Goal: Transaction & Acquisition: Book appointment/travel/reservation

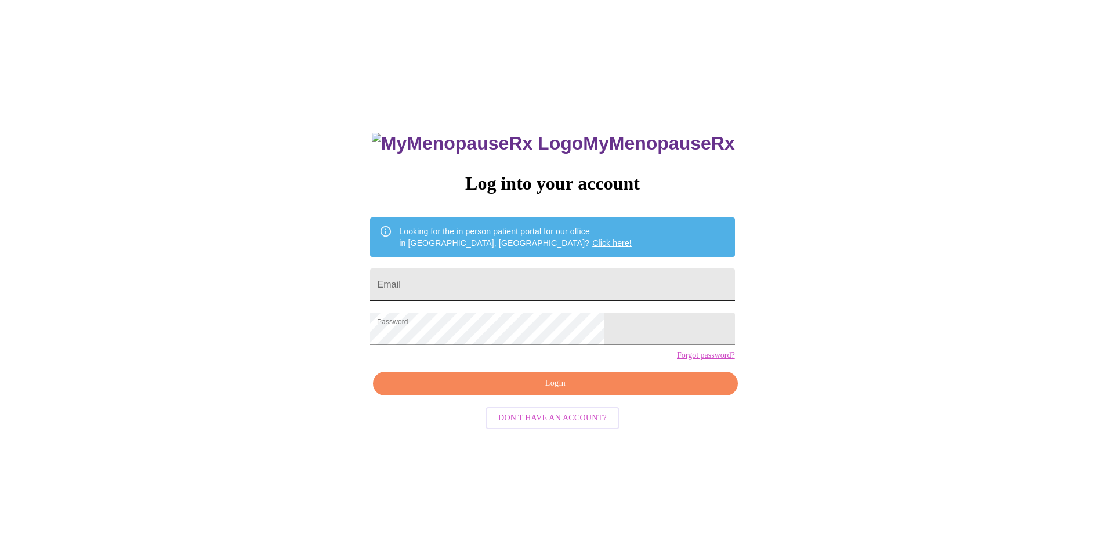
click at [503, 283] on input "Email" at bounding box center [552, 285] width 364 height 32
type input "[EMAIL_ADDRESS][DOMAIN_NAME]"
click at [559, 391] on span "Login" at bounding box center [555, 383] width 338 height 15
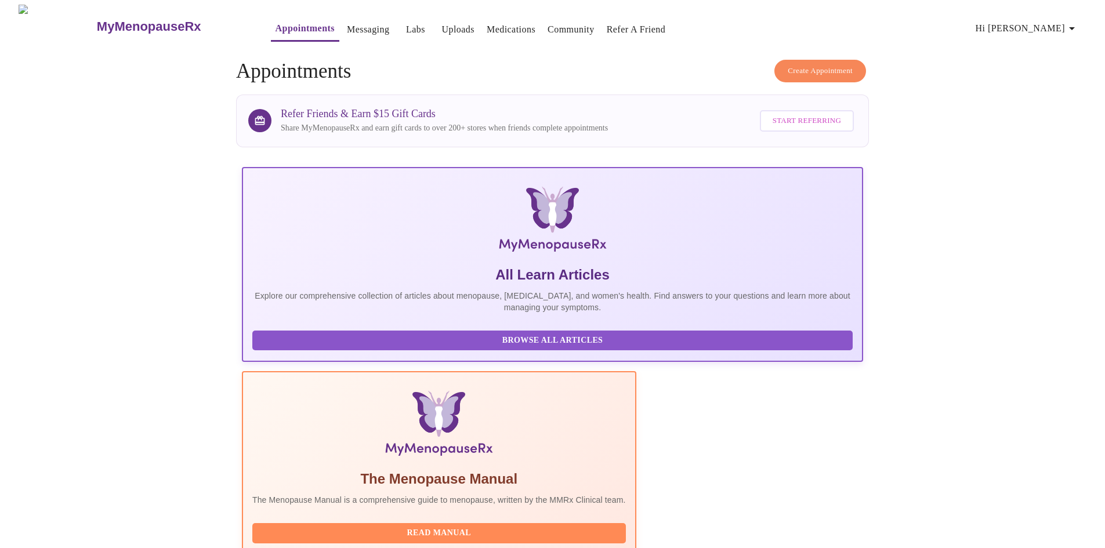
click at [406, 26] on link "Labs" at bounding box center [415, 29] width 19 height 16
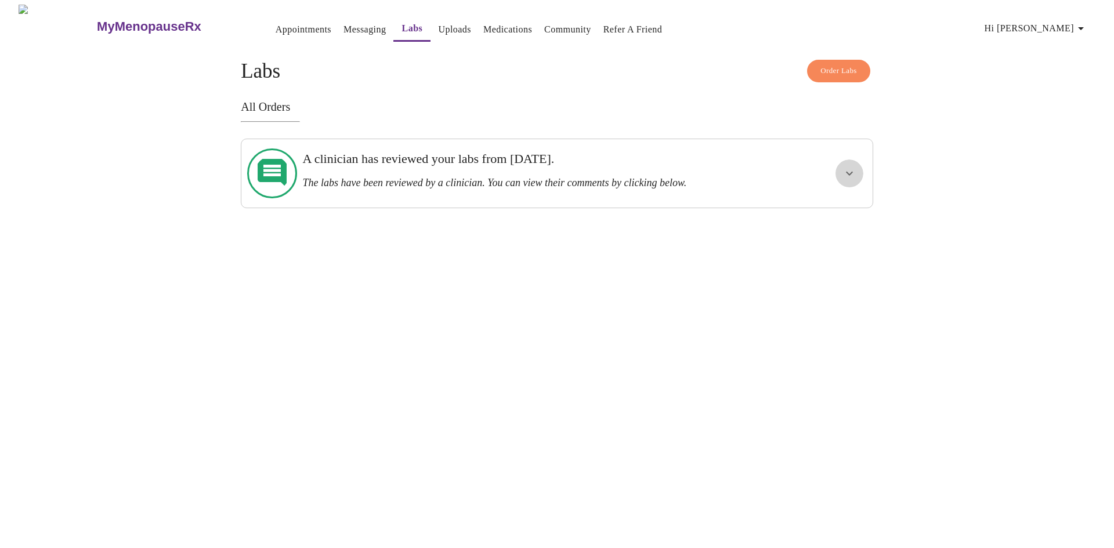
click at [848, 172] on icon "show more" at bounding box center [849, 174] width 7 height 4
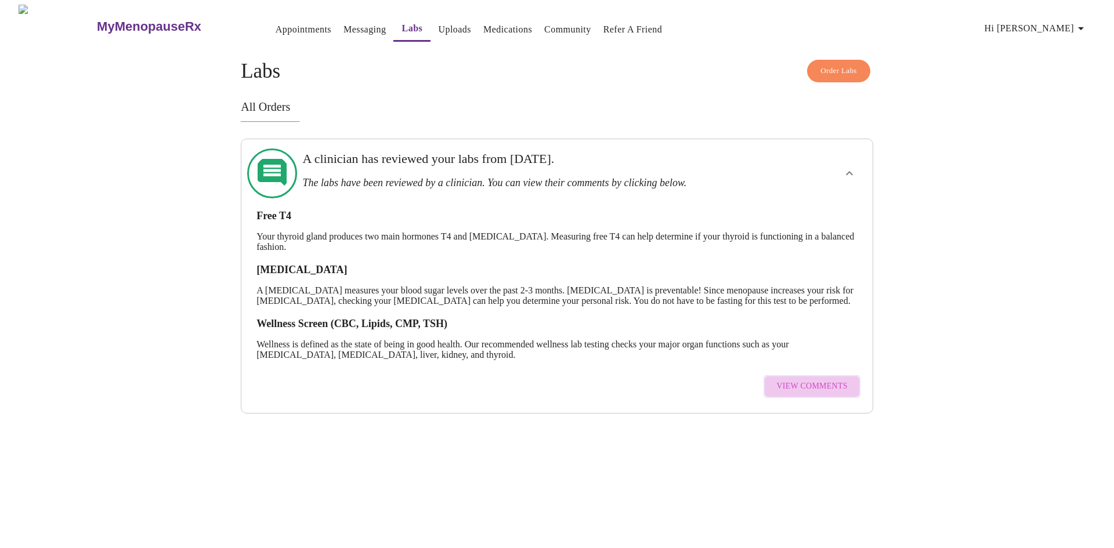
click at [822, 394] on span "View Comments" at bounding box center [811, 386] width 71 height 15
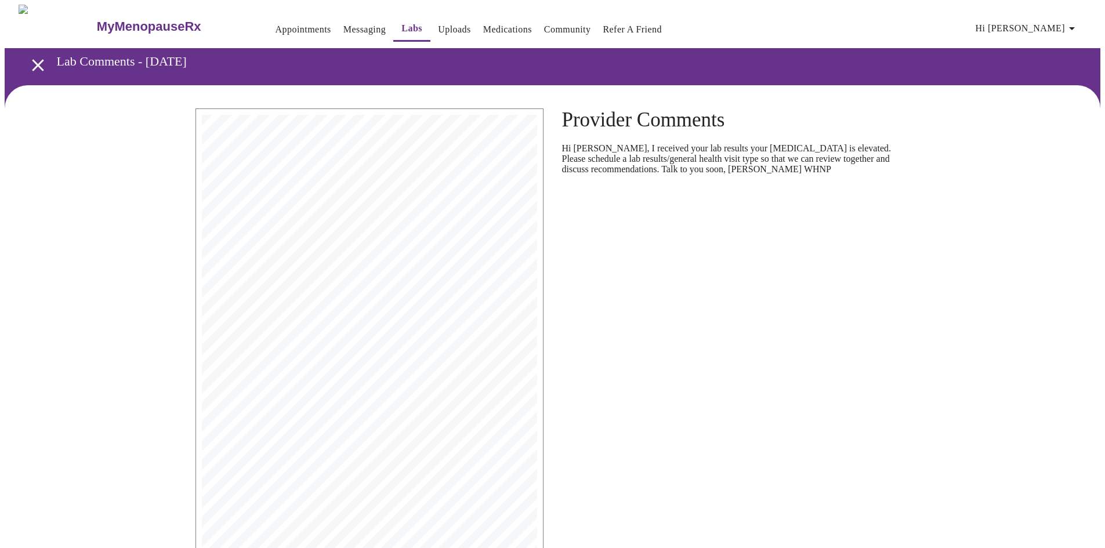
scroll to position [93, 0]
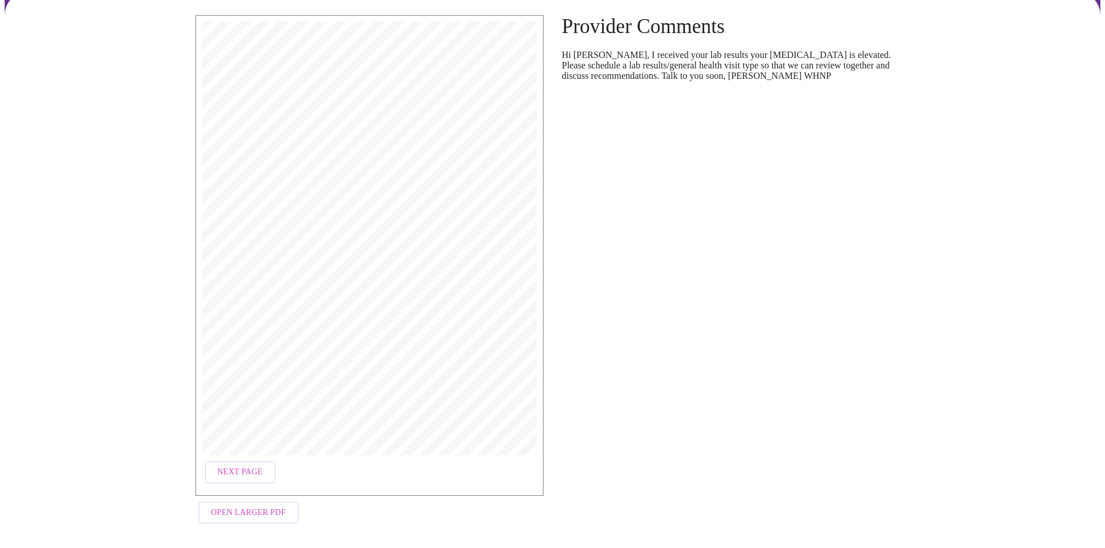
click at [275, 506] on span "Open Larger PDF" at bounding box center [248, 513] width 75 height 15
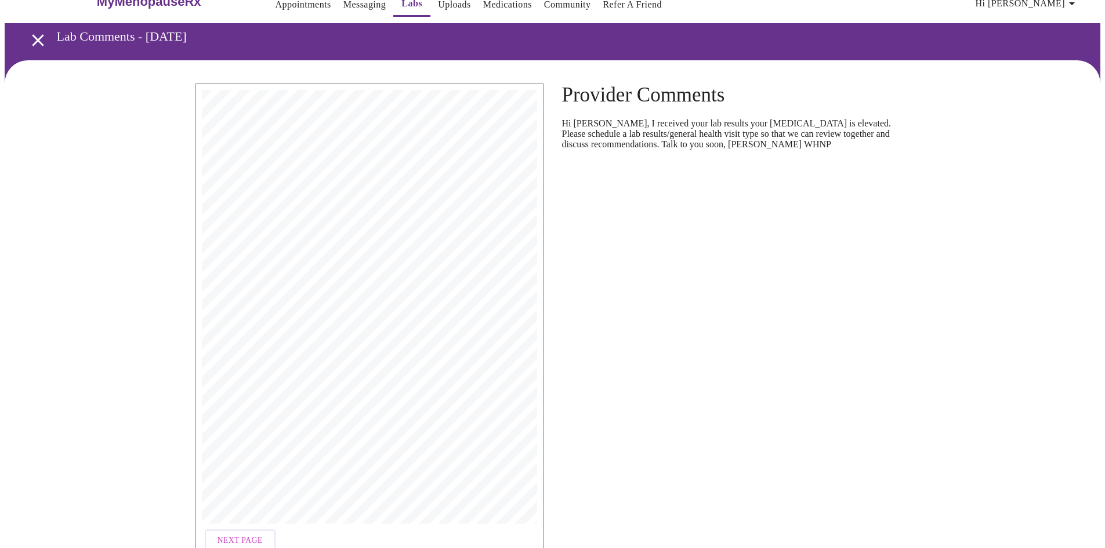
scroll to position [0, 0]
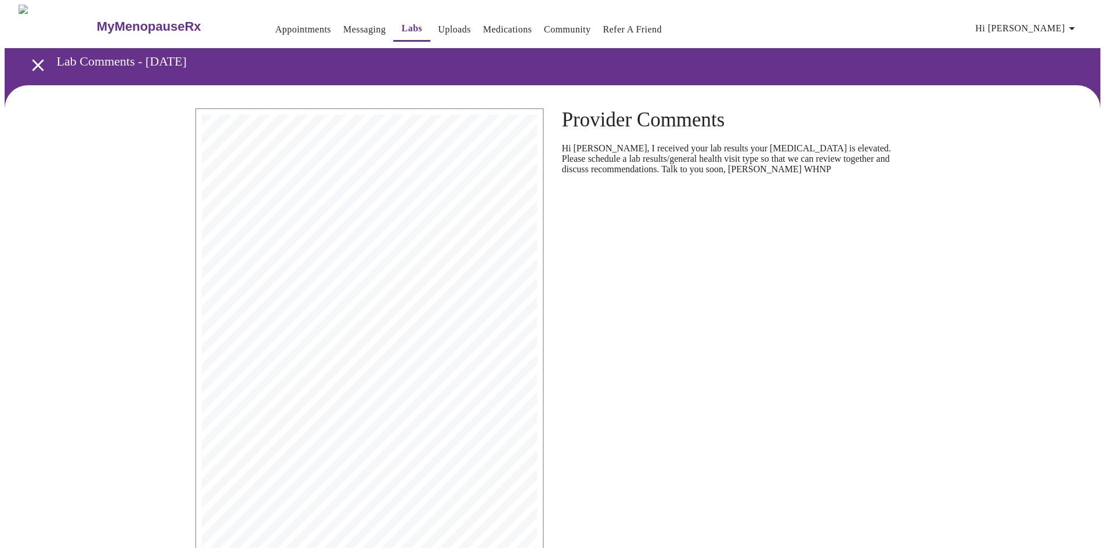
click at [29, 59] on icon "open drawer" at bounding box center [38, 65] width 20 height 20
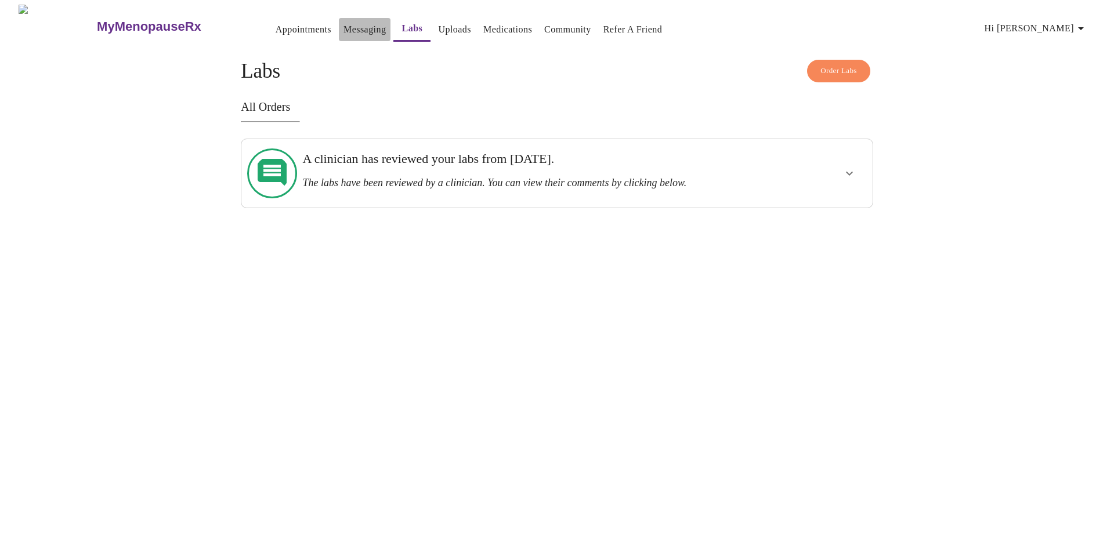
click at [343, 21] on link "Messaging" at bounding box center [364, 29] width 42 height 16
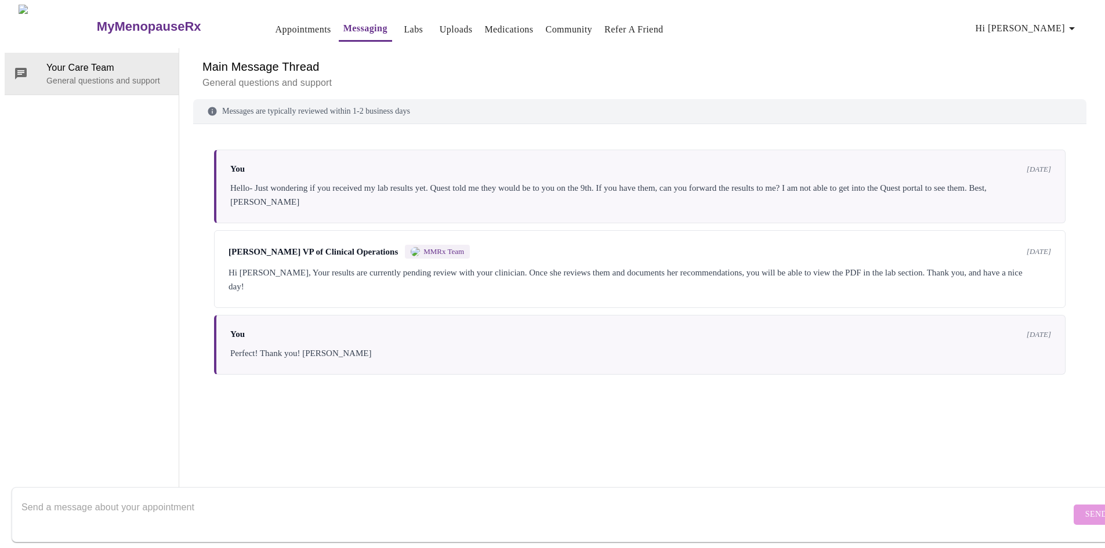
click at [404, 29] on link "Labs" at bounding box center [413, 29] width 19 height 16
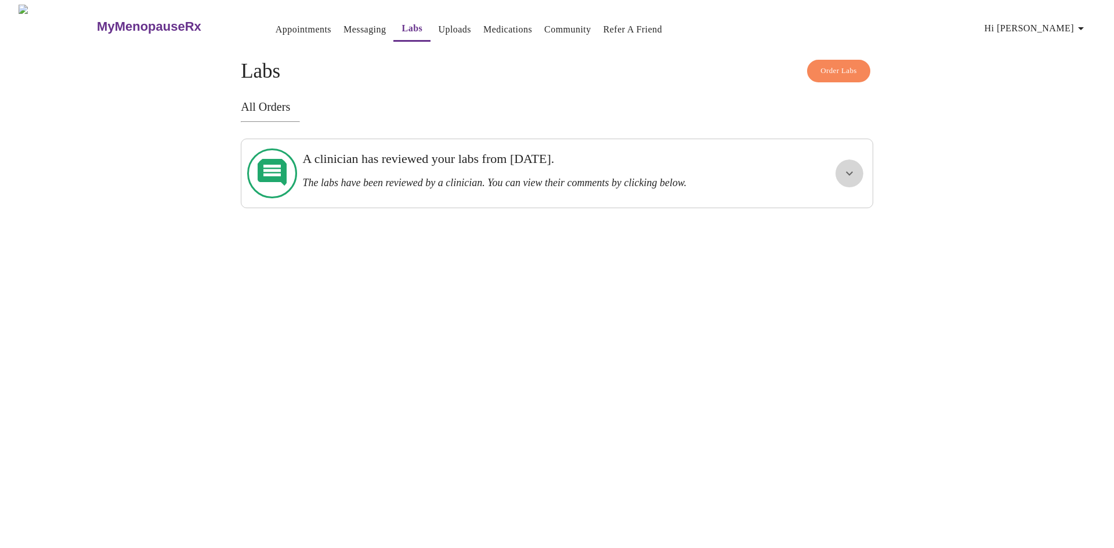
click at [845, 172] on icon "show more" at bounding box center [849, 173] width 14 height 14
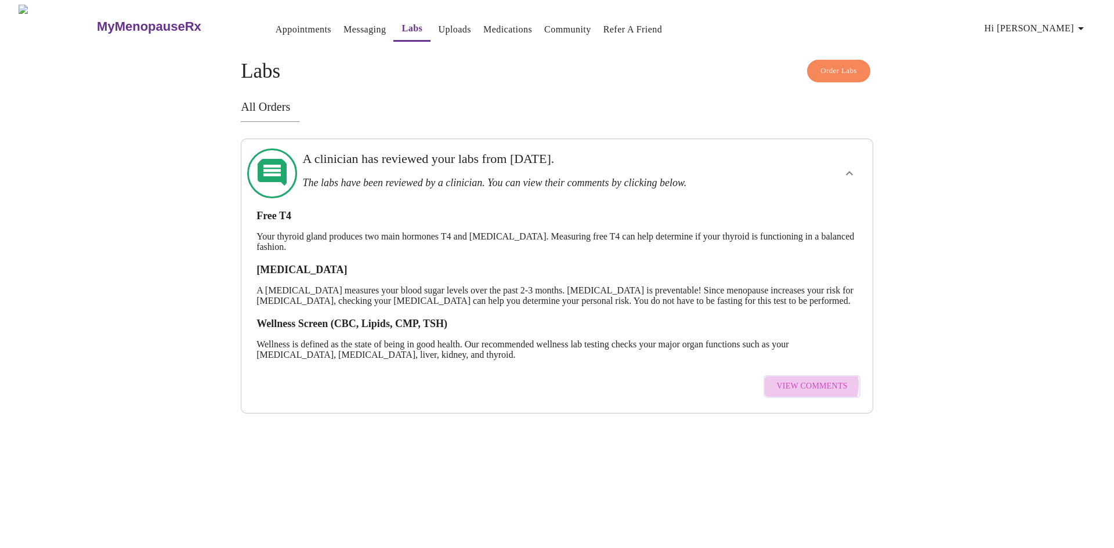
click at [807, 389] on span "View Comments" at bounding box center [811, 386] width 71 height 15
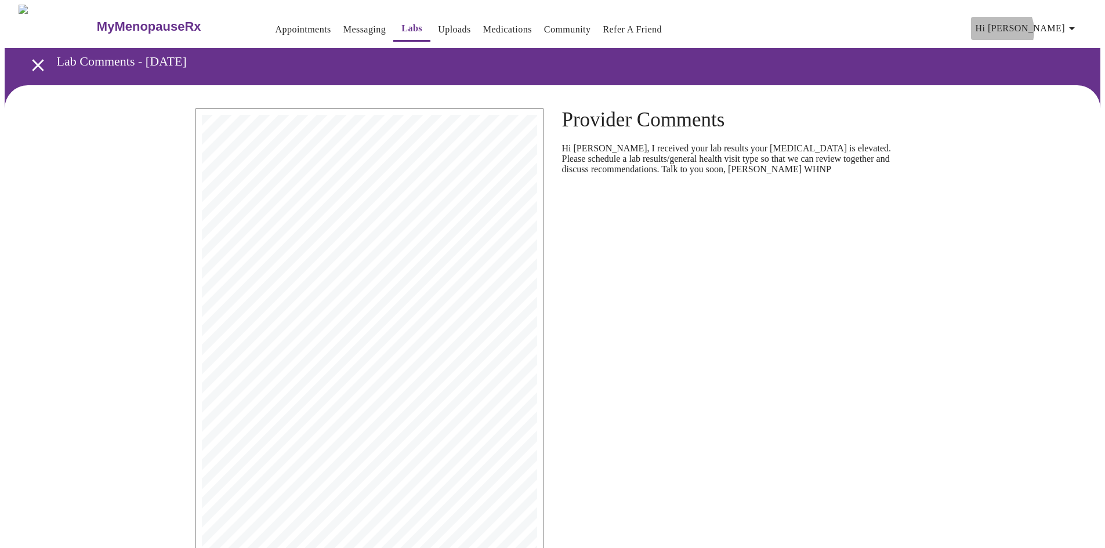
click at [1052, 26] on span "Hi [PERSON_NAME]" at bounding box center [1027, 28] width 103 height 16
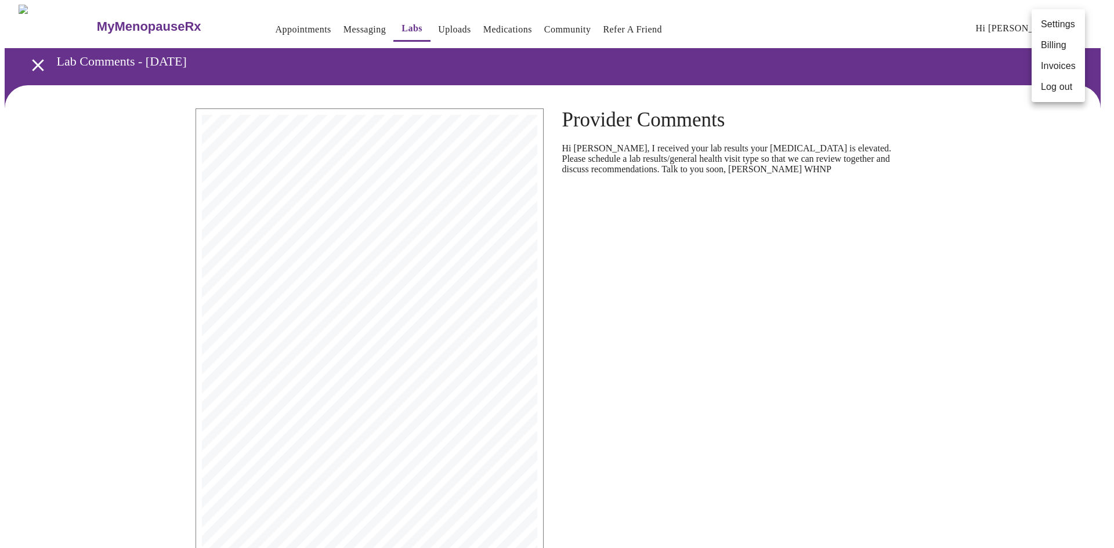
click at [546, 27] on div at bounding box center [557, 274] width 1114 height 548
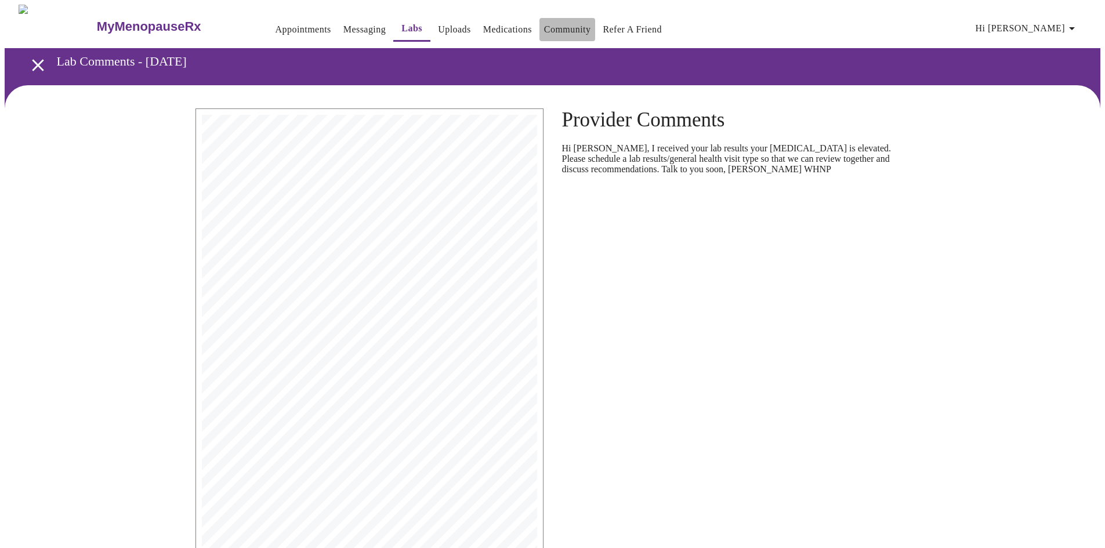
click at [546, 27] on link "Community" at bounding box center [567, 29] width 47 height 16
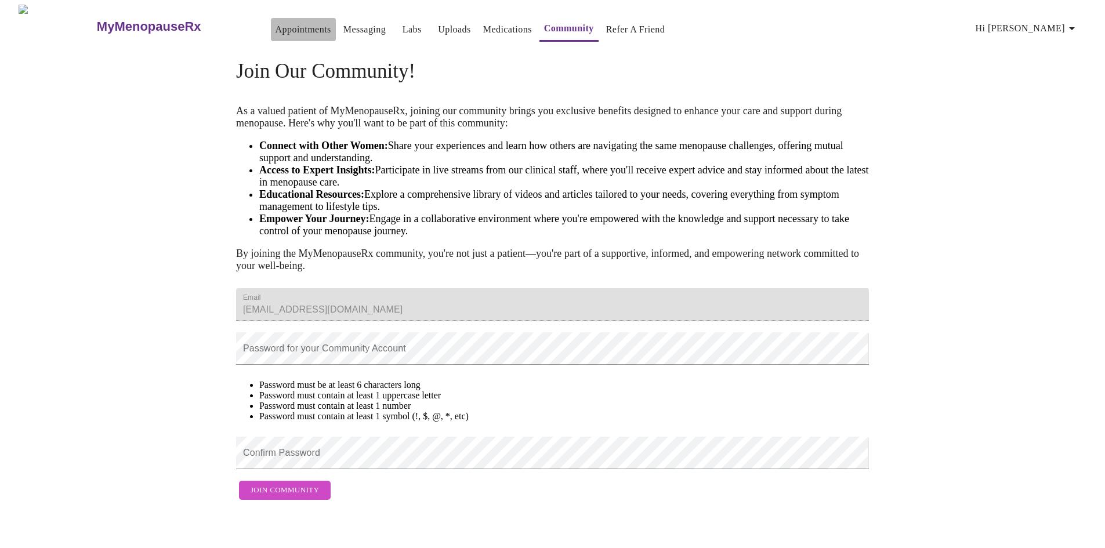
click at [276, 24] on link "Appointments" at bounding box center [304, 29] width 56 height 16
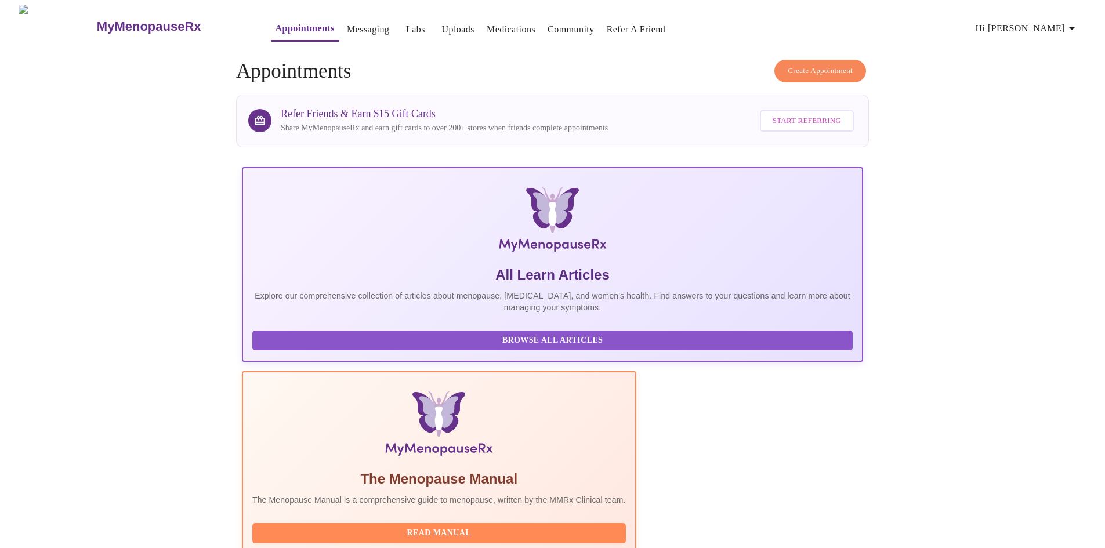
click at [837, 71] on span "Create Appointment" at bounding box center [820, 70] width 65 height 13
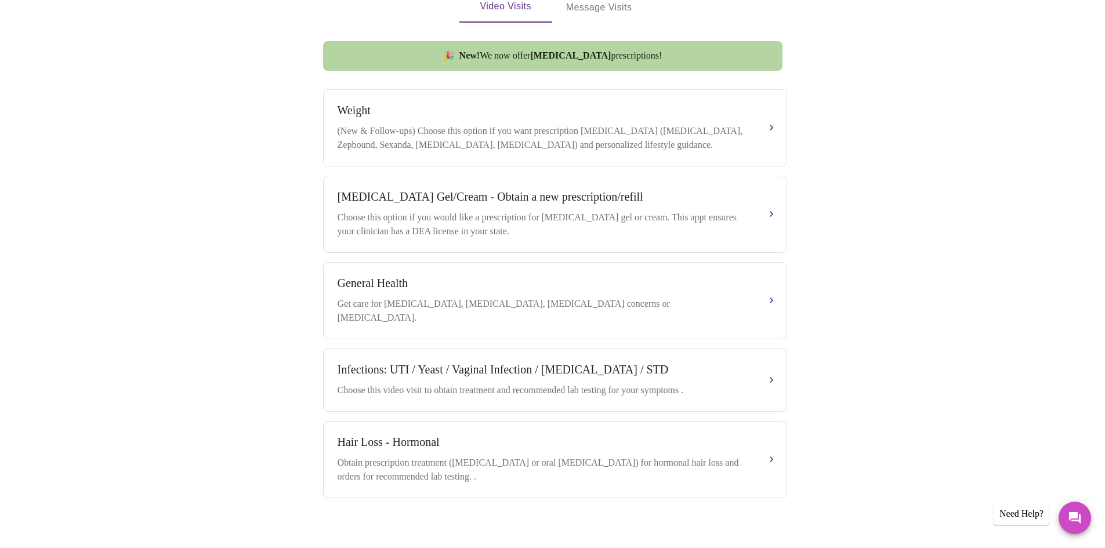
scroll to position [409, 0]
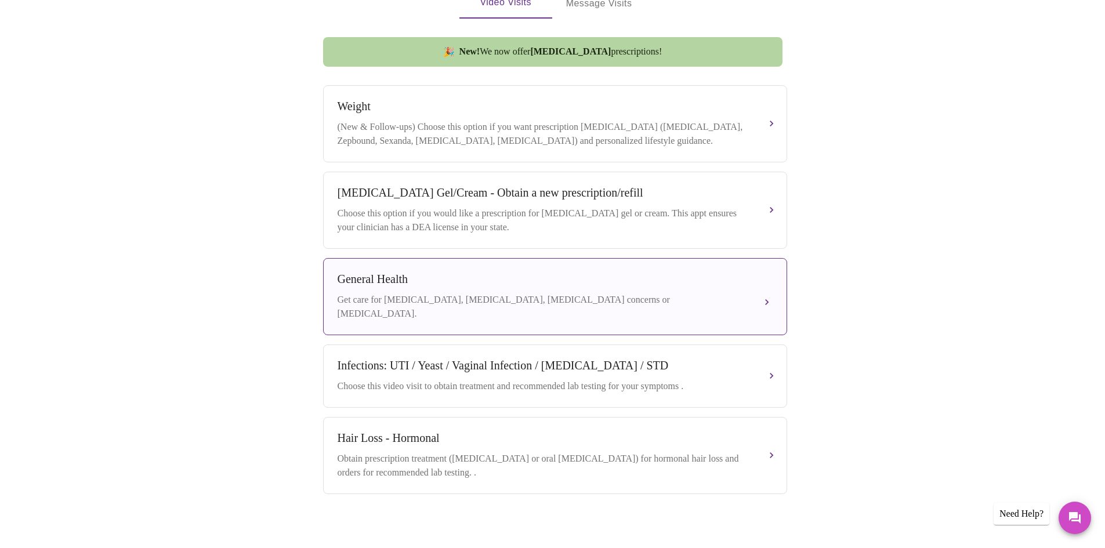
click at [505, 289] on div "General Health Get care for pre-diabetes, underactive thyroid, cholesterol conc…" at bounding box center [555, 297] width 435 height 48
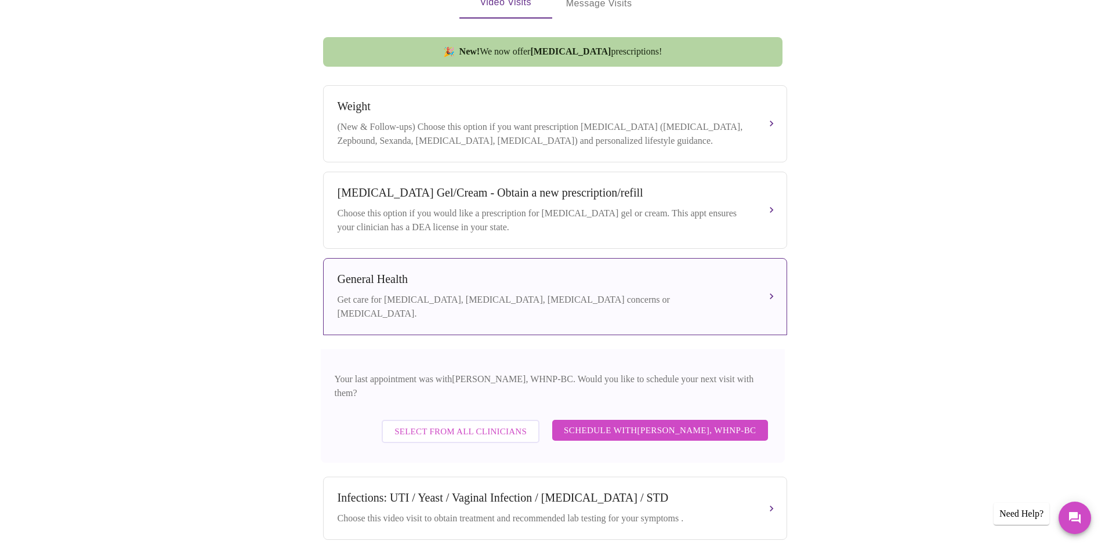
click at [685, 423] on span "Schedule with Meghan Matz, WHNP-BC" at bounding box center [660, 430] width 193 height 15
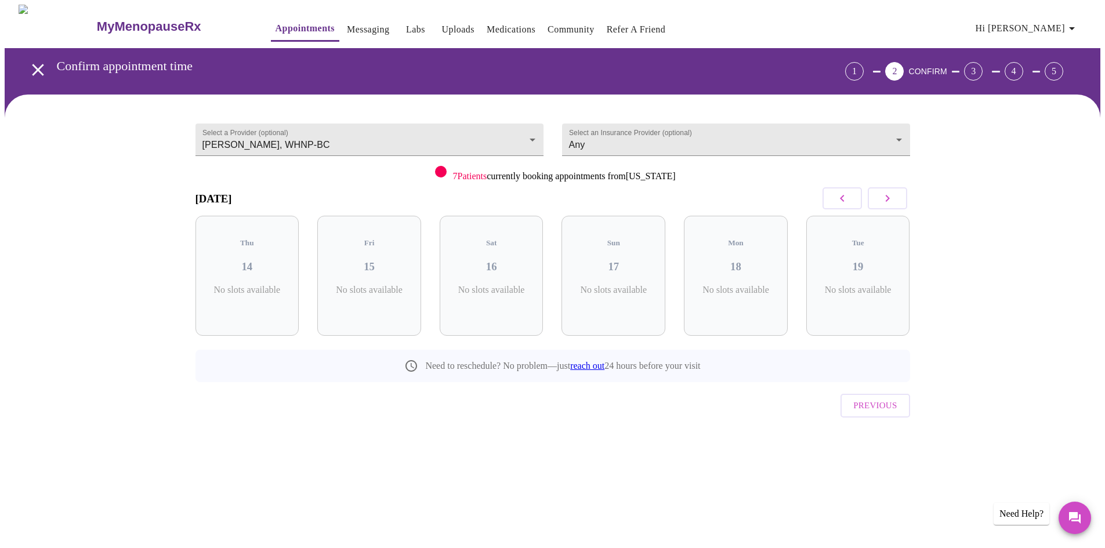
scroll to position [0, 0]
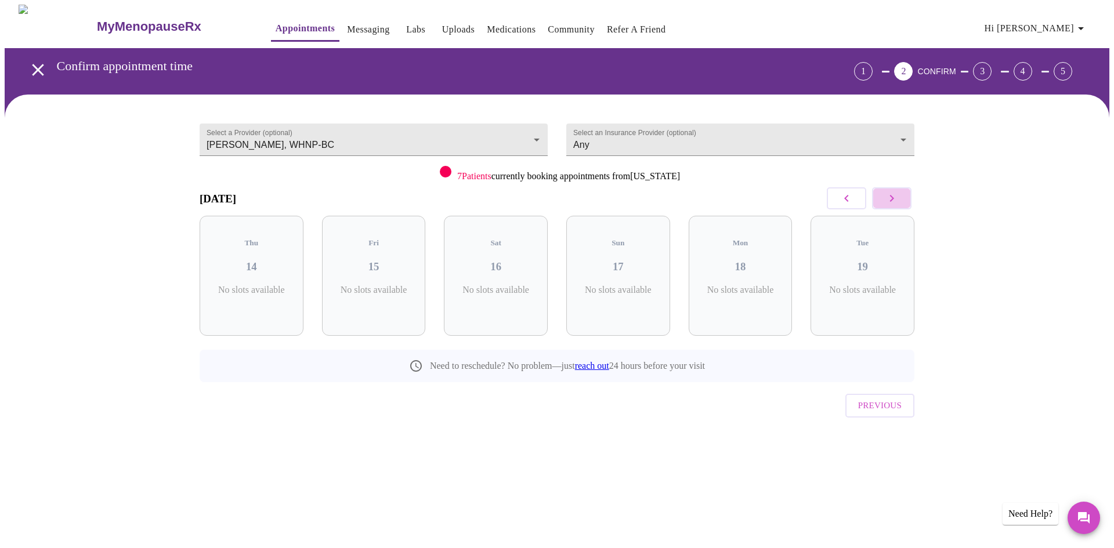
click at [896, 206] on button "button" at bounding box center [891, 198] width 39 height 22
click at [895, 196] on icon "button" at bounding box center [892, 198] width 14 height 14
click at [372, 260] on h3 "26" at bounding box center [373, 266] width 85 height 13
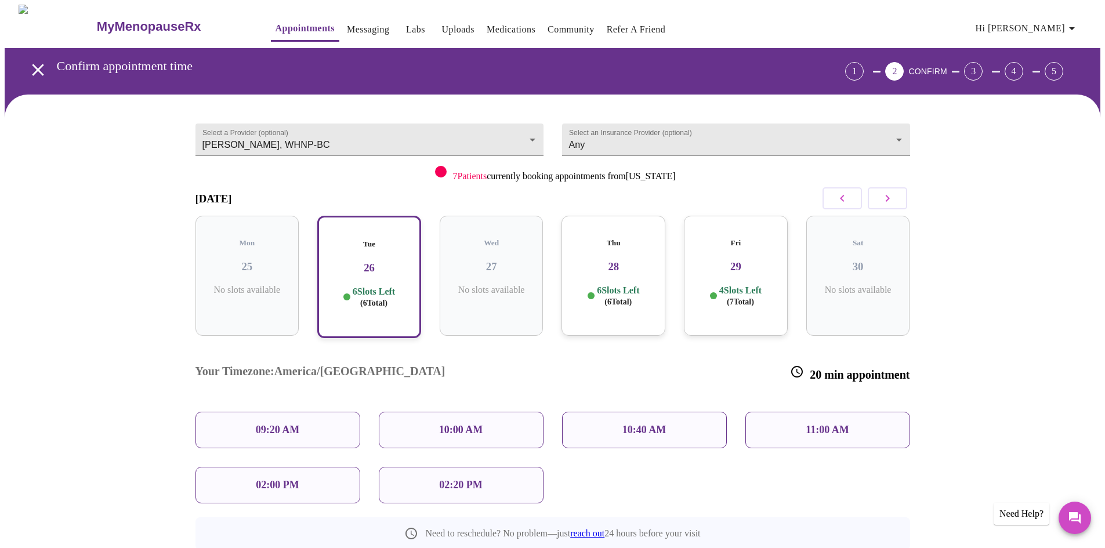
click at [841, 424] on p "11:00 AM" at bounding box center [828, 430] width 44 height 12
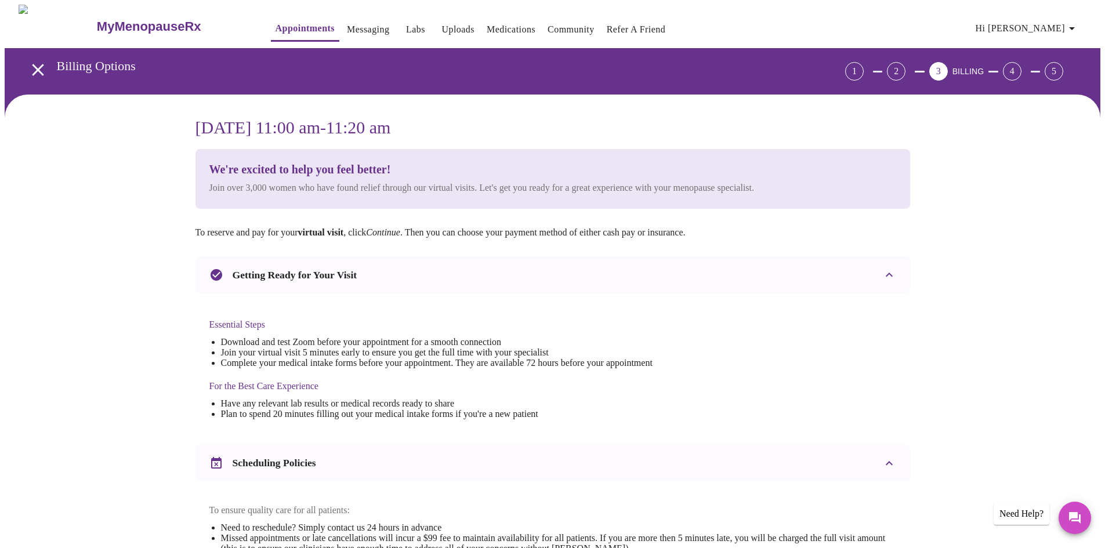
scroll to position [293, 0]
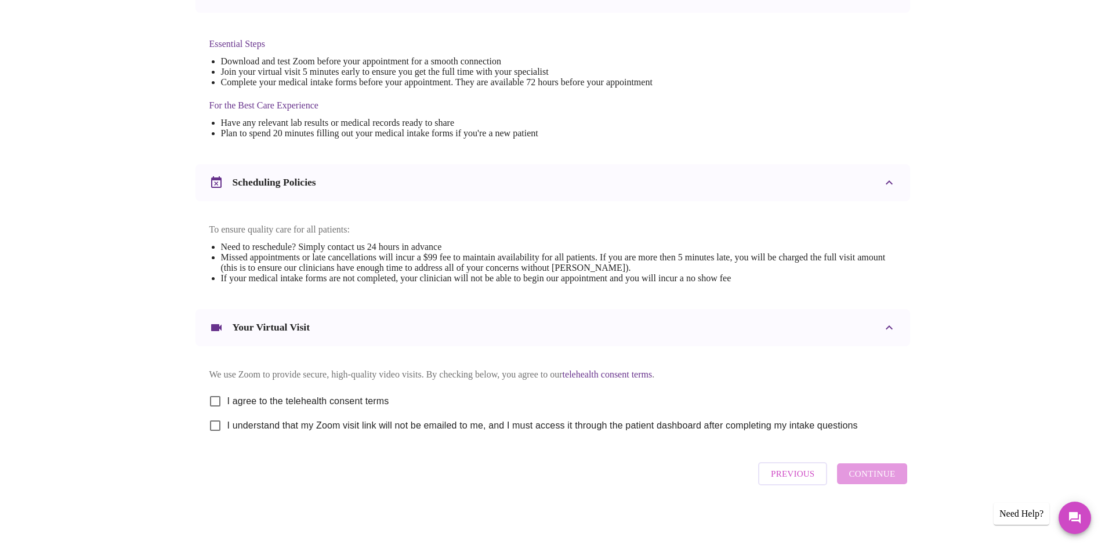
click at [218, 401] on input "I agree to the telehealth consent terms" at bounding box center [215, 401] width 24 height 24
checkbox input "true"
click at [218, 417] on input "I understand that my Zoom visit link will not be emailed to me, and I must acce…" at bounding box center [215, 426] width 24 height 24
checkbox input "true"
click at [885, 479] on span "Continue" at bounding box center [872, 473] width 46 height 15
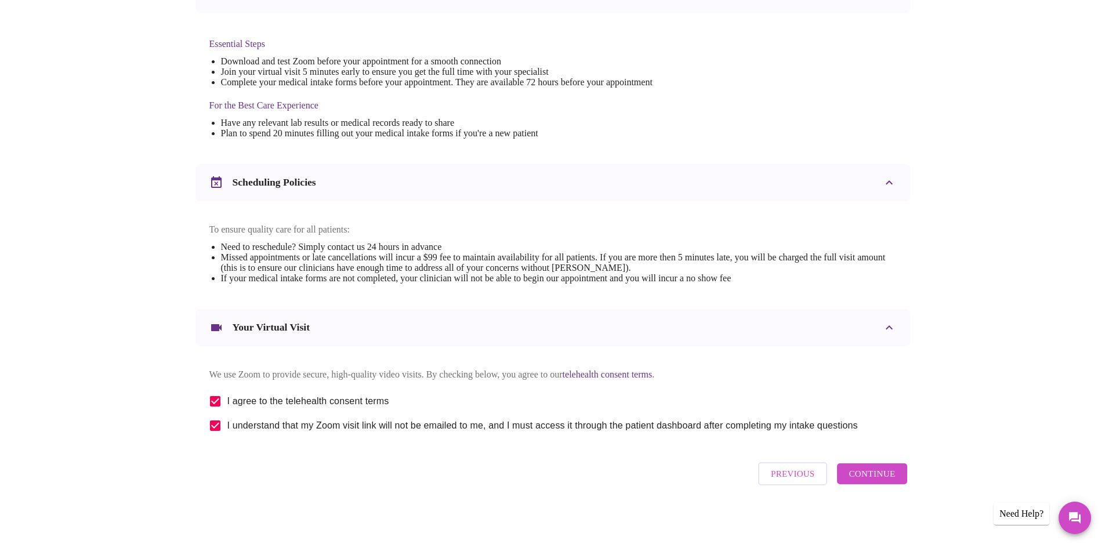
scroll to position [0, 0]
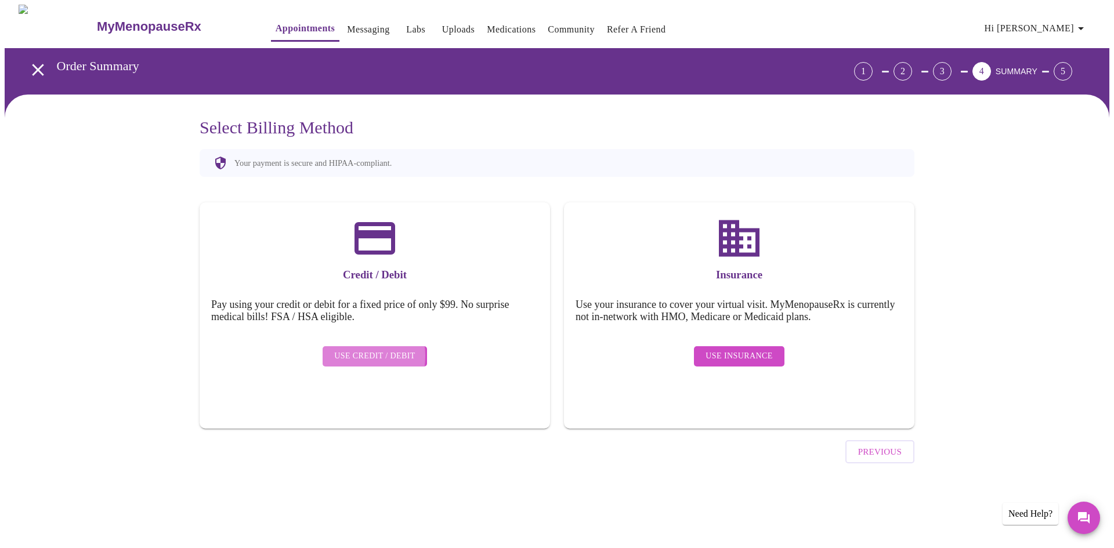
click at [347, 349] on span "Use Credit / Debit" at bounding box center [374, 356] width 81 height 15
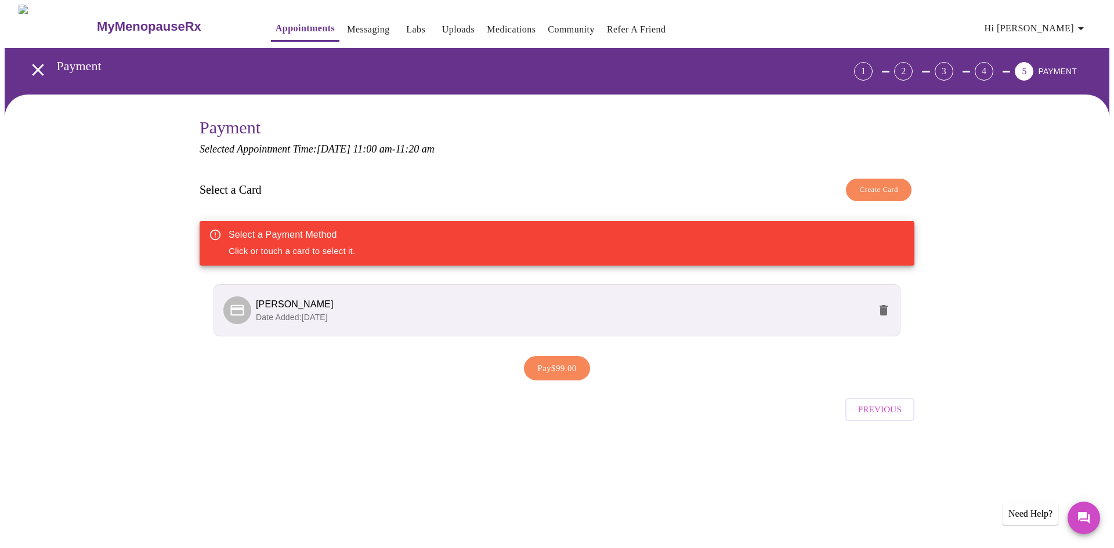
click at [376, 317] on p "Date Added: 07-14-2025" at bounding box center [563, 317] width 614 height 12
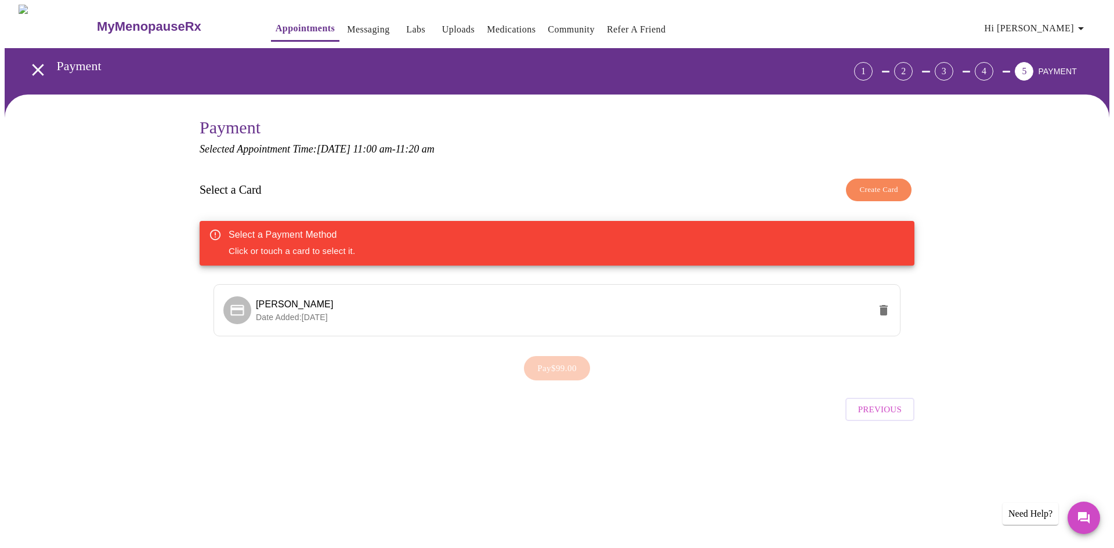
click at [416, 244] on div "Select a Payment Method Click or touch a card to select it." at bounding box center [557, 243] width 715 height 45
click at [316, 236] on div "Select a Payment Method" at bounding box center [292, 235] width 126 height 14
click at [235, 302] on icon at bounding box center [237, 310] width 16 height 16
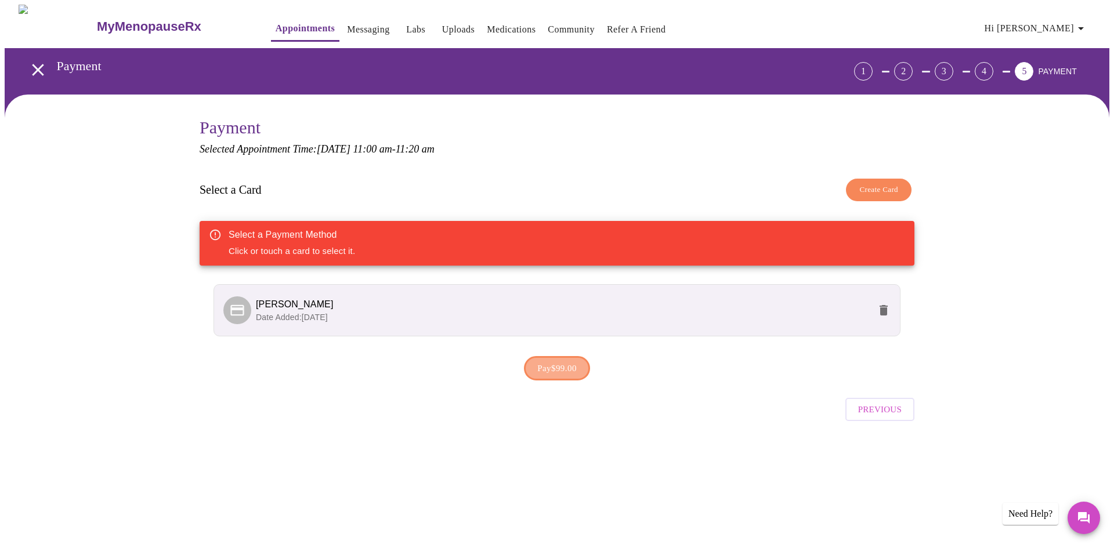
click at [548, 375] on span "Pay $99.00" at bounding box center [556, 368] width 39 height 15
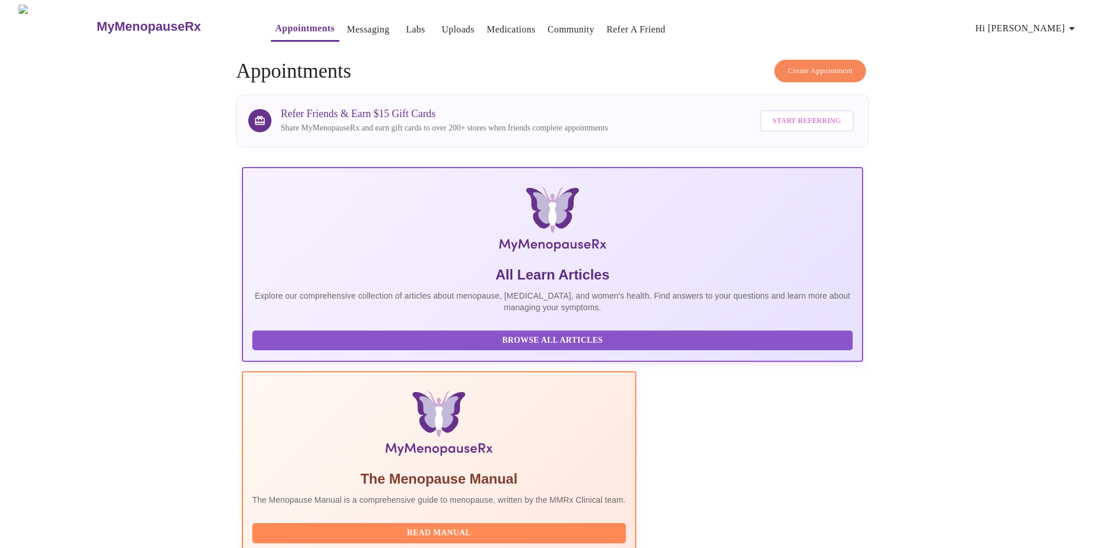
scroll to position [301, 0]
